Goal: Information Seeking & Learning: Learn about a topic

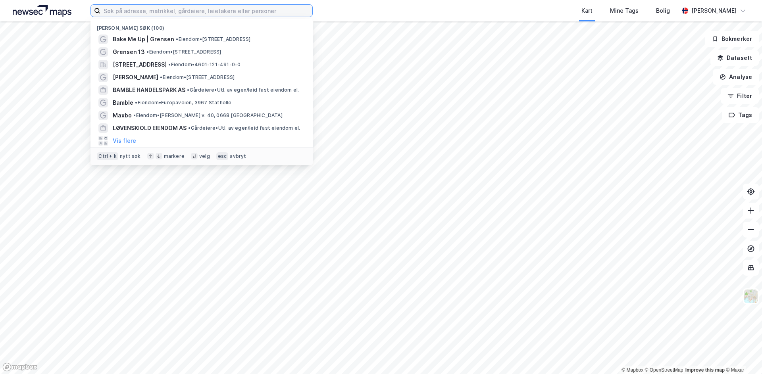
click at [216, 13] on input at bounding box center [206, 11] width 212 height 12
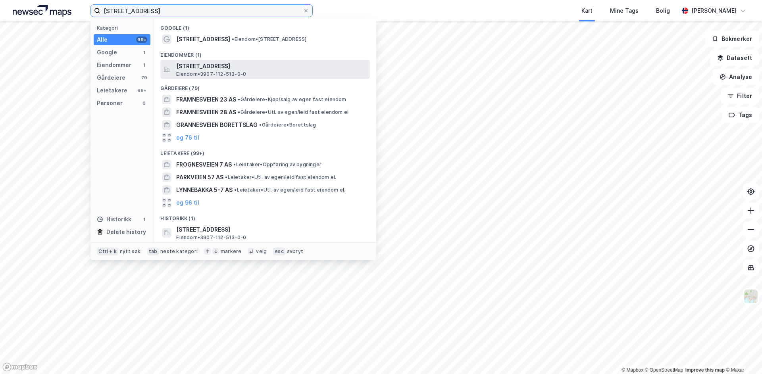
type input "[STREET_ADDRESS]"
click at [207, 73] on span "Eiendom • 3907-112-513-0-0" at bounding box center [211, 74] width 70 height 6
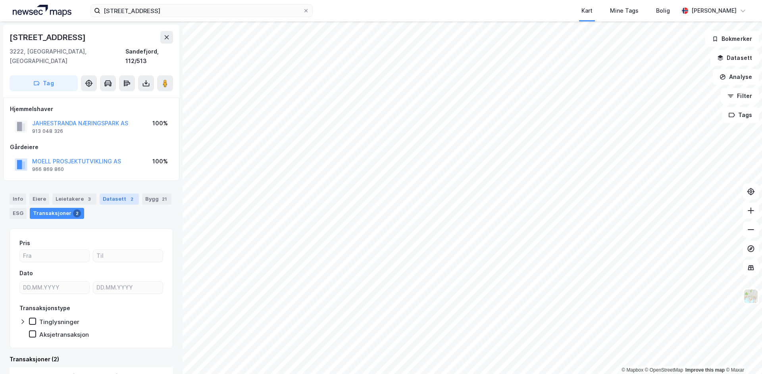
click at [102, 194] on div "Datasett 2" at bounding box center [119, 199] width 39 height 11
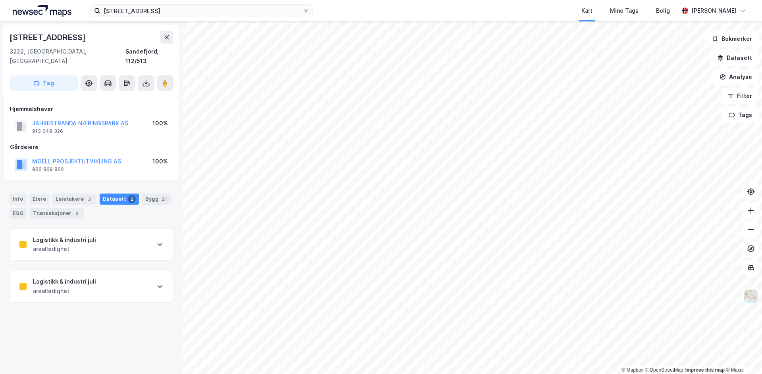
click at [75, 244] on div "arealledighet" at bounding box center [64, 249] width 63 height 10
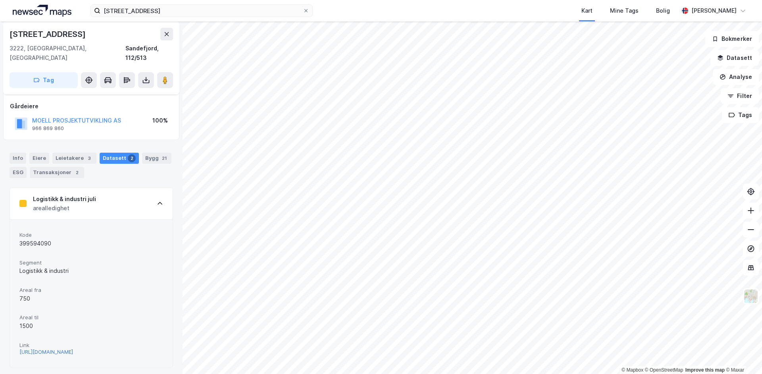
scroll to position [84, 0]
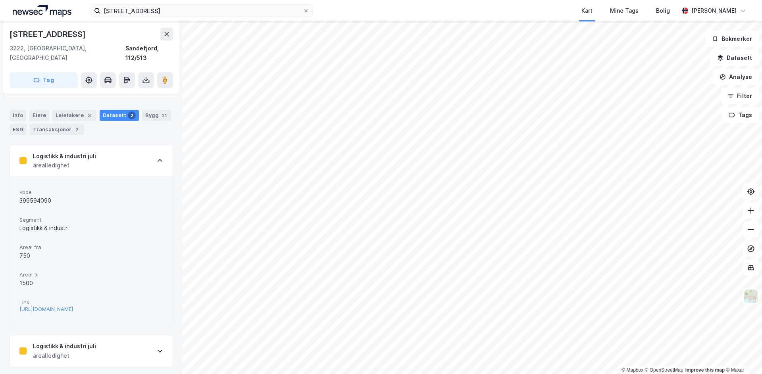
click at [110, 147] on div "Logistikk & industri juli arealledighet" at bounding box center [91, 161] width 163 height 32
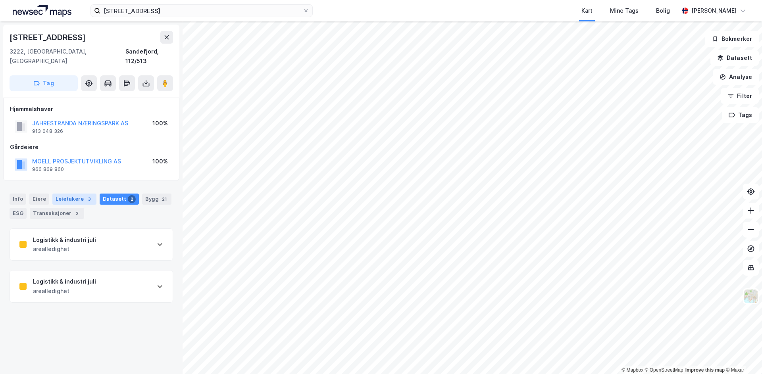
click at [77, 194] on div "Leietakere 3" at bounding box center [74, 199] width 44 height 11
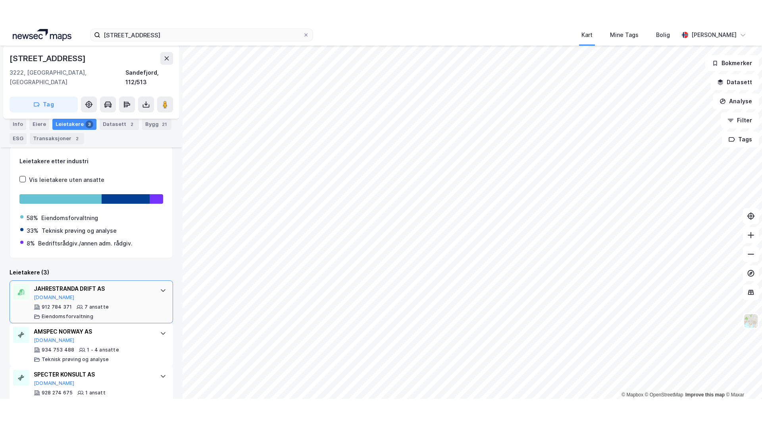
scroll to position [117, 0]
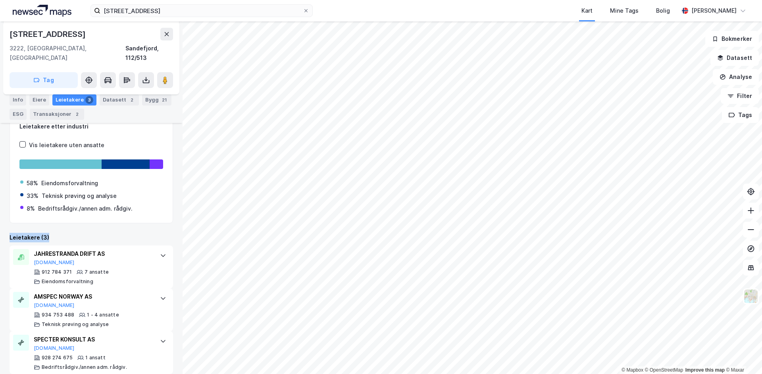
drag, startPoint x: 10, startPoint y: 229, endPoint x: 80, endPoint y: 227, distance: 70.7
click at [80, 233] on div "Leietakere (3)" at bounding box center [92, 238] width 164 height 10
drag, startPoint x: 46, startPoint y: 227, endPoint x: 11, endPoint y: 228, distance: 34.9
click at [11, 233] on div "Leietakere (3)" at bounding box center [92, 238] width 164 height 10
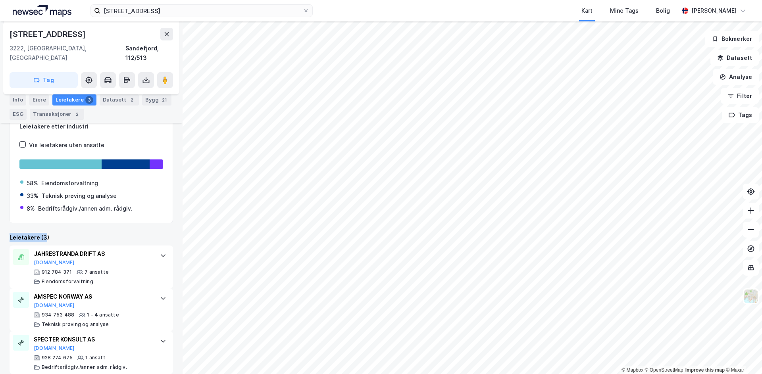
click at [11, 233] on div "Leietakere (3)" at bounding box center [92, 238] width 164 height 10
drag, startPoint x: 9, startPoint y: 227, endPoint x: 57, endPoint y: 229, distance: 47.6
click at [57, 229] on div "Framnesveien 57 3222, [GEOGRAPHIC_DATA], [GEOGRAPHIC_DATA], 112/513 Tag Hjemmel…" at bounding box center [91, 197] width 183 height 353
click at [57, 233] on div "Leietakere (3)" at bounding box center [92, 238] width 164 height 10
click at [45, 233] on div "Leietakere (3)" at bounding box center [92, 238] width 164 height 10
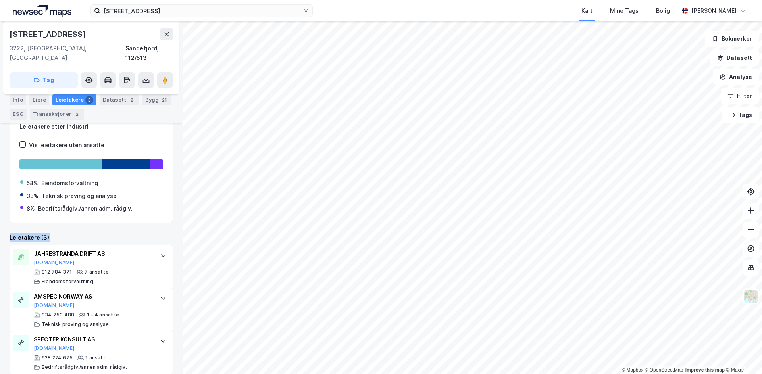
drag, startPoint x: 46, startPoint y: 227, endPoint x: 1, endPoint y: 227, distance: 45.2
click at [1, 227] on div "Framnesveien 57 3222, [GEOGRAPHIC_DATA], [GEOGRAPHIC_DATA], 112/513 Tag Hjemmel…" at bounding box center [91, 197] width 183 height 353
drag, startPoint x: 9, startPoint y: 225, endPoint x: 71, endPoint y: 226, distance: 62.7
click at [71, 226] on div "Framnesveien 57 3222, [GEOGRAPHIC_DATA], [GEOGRAPHIC_DATA], 112/513 Tag Hjemmel…" at bounding box center [91, 197] width 183 height 353
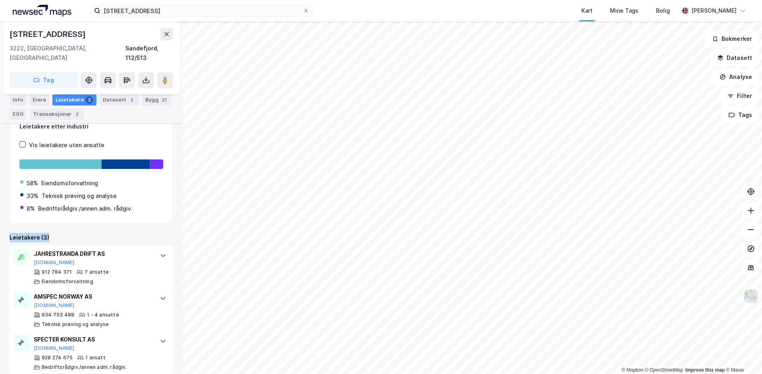
click at [71, 233] on div "Leietakere (3)" at bounding box center [92, 238] width 164 height 10
drag, startPoint x: 13, startPoint y: 229, endPoint x: 58, endPoint y: 231, distance: 45.3
click at [58, 233] on div "Leietakere (3)" at bounding box center [92, 238] width 164 height 10
click at [42, 345] on button "[DOMAIN_NAME]" at bounding box center [54, 348] width 41 height 6
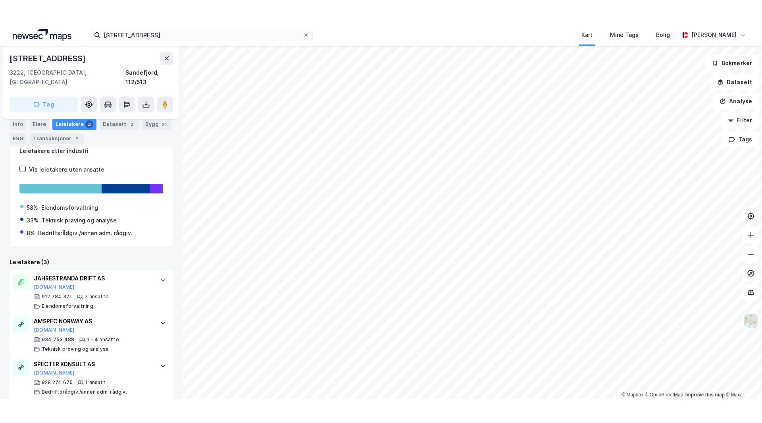
scroll to position [68, 0]
